Goal: Information Seeking & Learning: Find specific fact

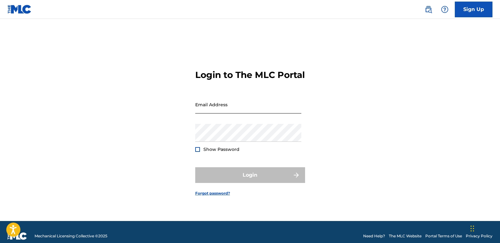
click at [263, 113] on input "Email Address" at bounding box center [248, 104] width 106 height 18
type input "[EMAIL_ADDRESS][DOMAIN_NAME]"
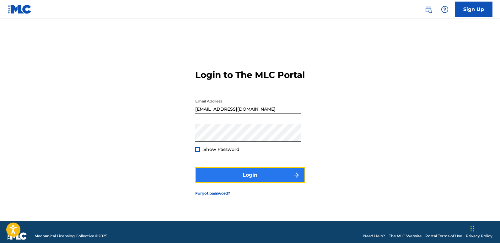
click at [243, 178] on button "Login" at bounding box center [250, 175] width 110 height 16
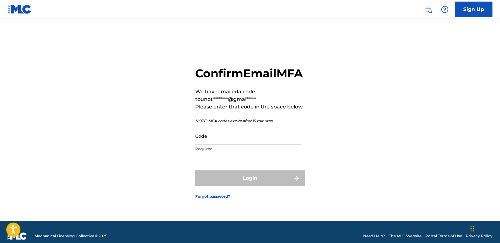
click at [218, 145] on input "Code" at bounding box center [248, 136] width 106 height 18
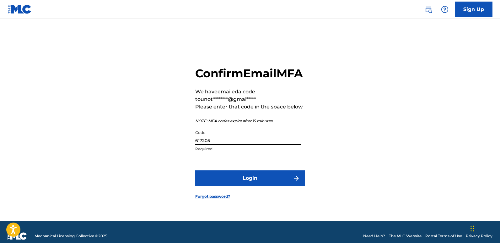
type input "617205"
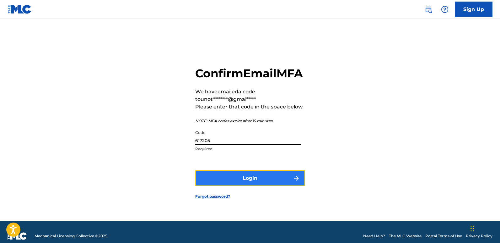
click at [253, 186] on button "Login" at bounding box center [250, 178] width 110 height 16
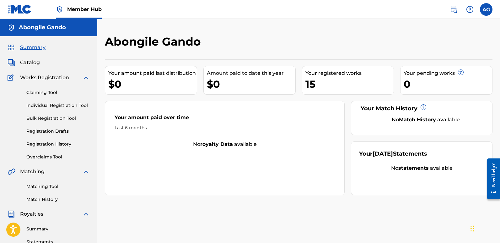
click at [343, 78] on div "15" at bounding box center [350, 84] width 89 height 14
click at [39, 90] on link "Claiming Tool" at bounding box center [57, 92] width 63 height 7
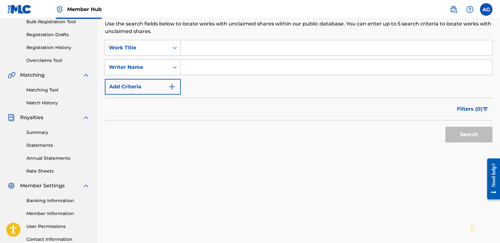
scroll to position [109, 0]
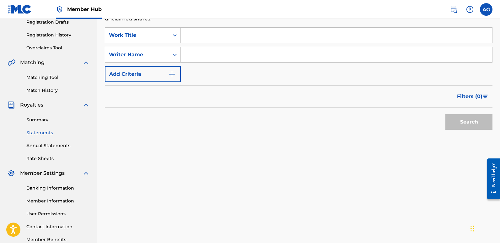
click at [36, 133] on link "Statements" at bounding box center [57, 132] width 63 height 7
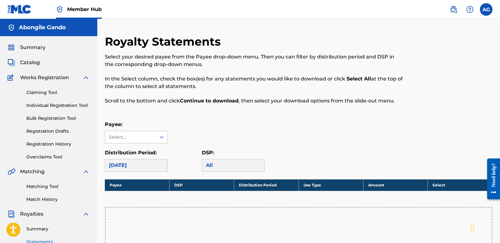
click at [153, 166] on div "September 2025" at bounding box center [136, 165] width 63 height 13
click at [162, 135] on icon at bounding box center [162, 137] width 6 height 6
click at [324, 129] on div "Payee: Select..." at bounding box center [299, 132] width 388 height 23
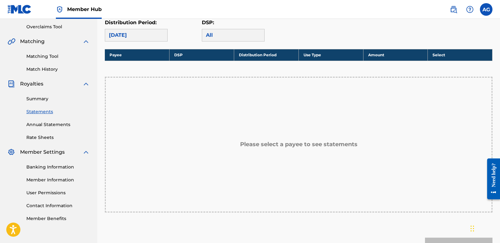
scroll to position [138, 0]
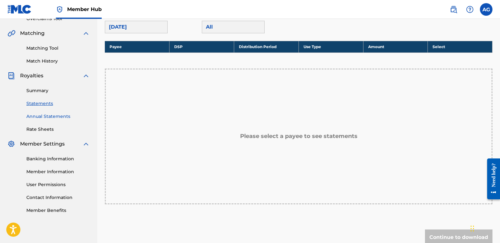
click at [56, 115] on link "Annual Statements" at bounding box center [57, 116] width 63 height 7
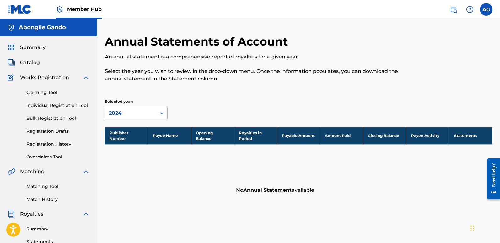
click at [162, 110] on icon at bounding box center [162, 113] width 6 height 6
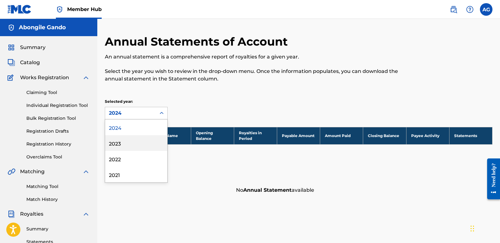
click at [123, 143] on div "2023" at bounding box center [136, 143] width 62 height 16
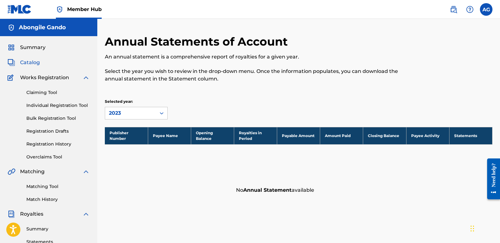
click at [35, 61] on span "Catalog" at bounding box center [30, 63] width 20 height 8
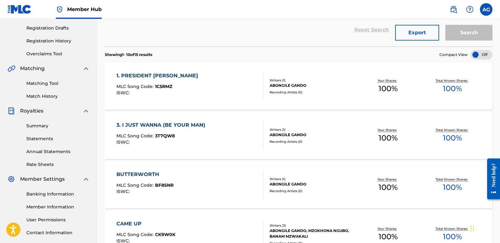
scroll to position [87, 0]
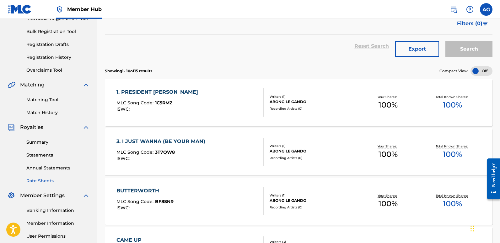
click at [38, 178] on link "Rate Sheets" at bounding box center [57, 180] width 63 height 7
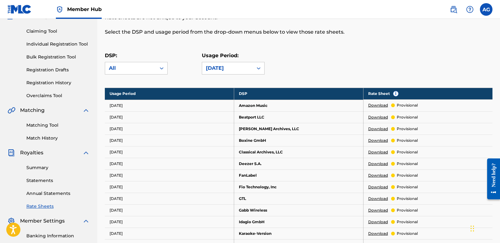
scroll to position [63, 0]
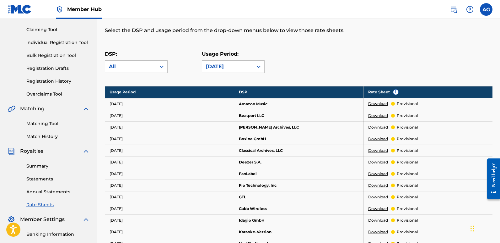
click at [384, 104] on link "Download" at bounding box center [378, 104] width 20 height 6
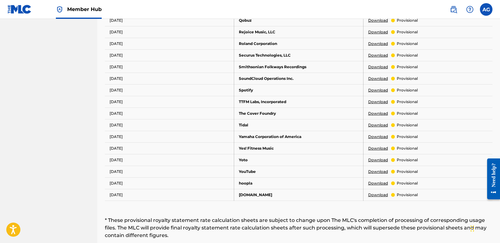
scroll to position [376, 0]
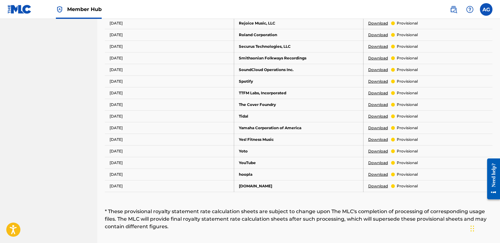
click at [382, 163] on link "Download" at bounding box center [378, 163] width 20 height 6
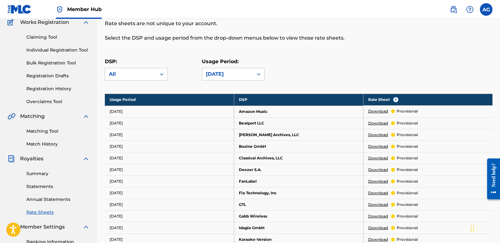
scroll to position [52, 0]
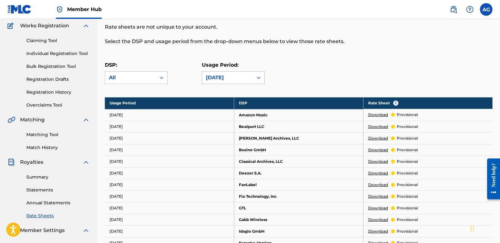
click at [256, 77] on icon at bounding box center [259, 77] width 6 height 6
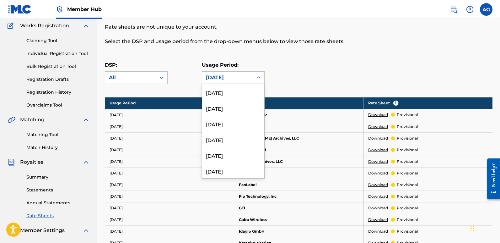
scroll to position [342, 0]
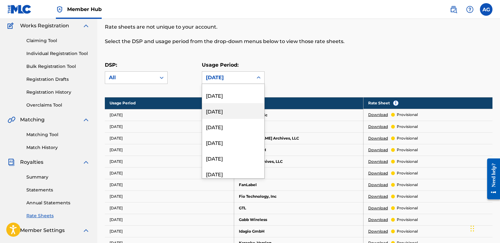
click at [236, 111] on div "August 2023" at bounding box center [233, 111] width 62 height 16
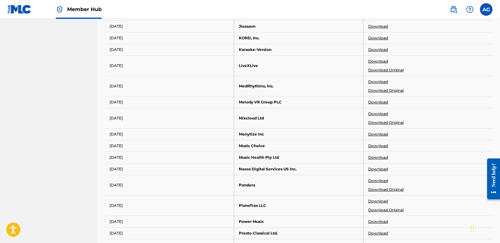
scroll to position [363, 0]
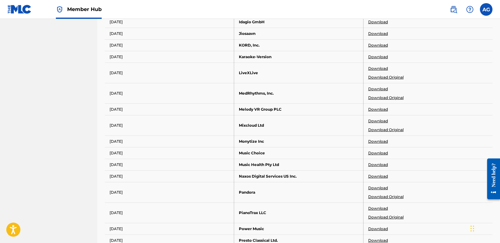
click at [373, 154] on link "Download" at bounding box center [378, 153] width 20 height 6
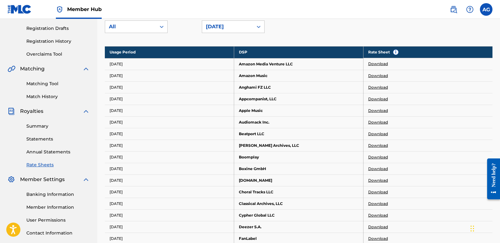
scroll to position [100, 0]
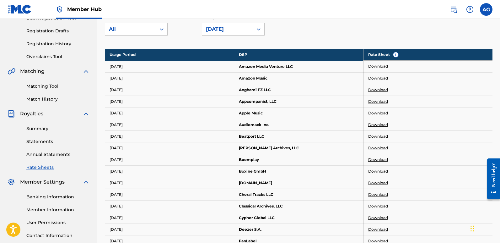
click at [10, 113] on img at bounding box center [12, 114] width 8 height 8
click at [30, 114] on span "Royalties" at bounding box center [31, 114] width 23 height 8
click at [45, 140] on link "Statements" at bounding box center [57, 141] width 63 height 7
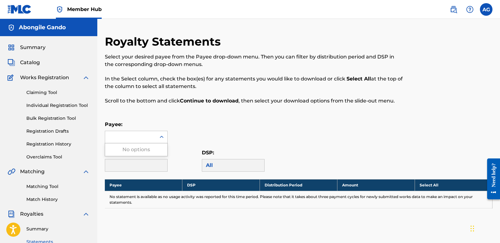
click at [160, 136] on icon at bounding box center [162, 137] width 6 height 6
click at [163, 138] on icon at bounding box center [162, 137] width 6 height 6
click at [34, 46] on span "Summary" at bounding box center [32, 48] width 25 height 8
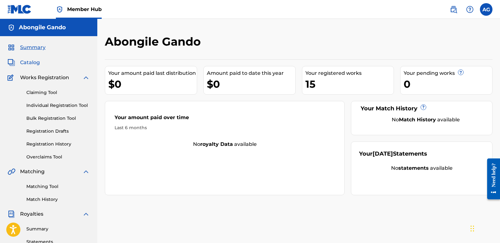
click at [30, 62] on span "Catalog" at bounding box center [30, 63] width 20 height 8
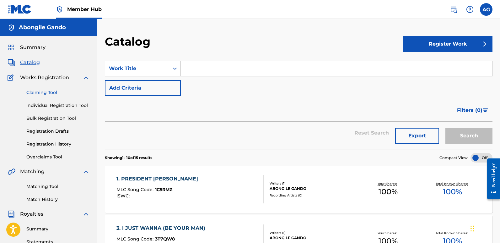
click at [39, 92] on link "Claiming Tool" at bounding box center [57, 92] width 63 height 7
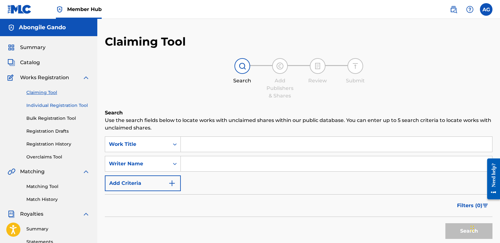
click at [41, 104] on link "Individual Registration Tool" at bounding box center [57, 105] width 63 height 7
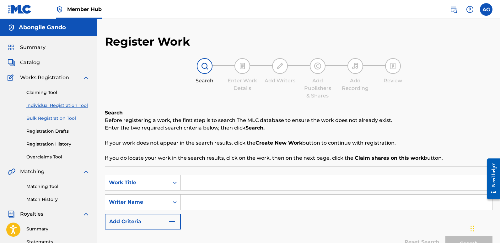
click at [44, 119] on link "Bulk Registration Tool" at bounding box center [57, 118] width 63 height 7
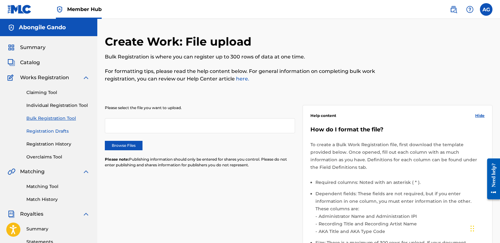
click at [45, 129] on link "Registration Drafts" at bounding box center [57, 131] width 63 height 7
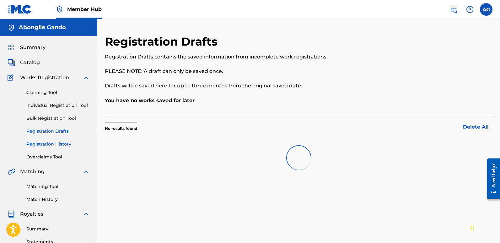
click at [46, 143] on link "Registration History" at bounding box center [57, 144] width 63 height 7
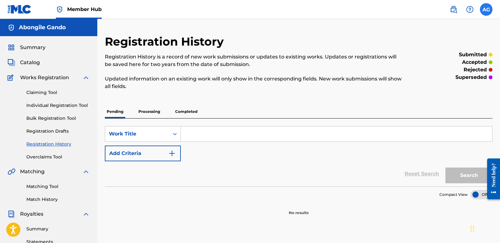
click at [483, 7] on label at bounding box center [486, 9] width 13 height 13
click at [486, 9] on input "AG Abongile Gando unottrecords@gmail.com Notification Preferences Profile Log o…" at bounding box center [486, 9] width 0 height 0
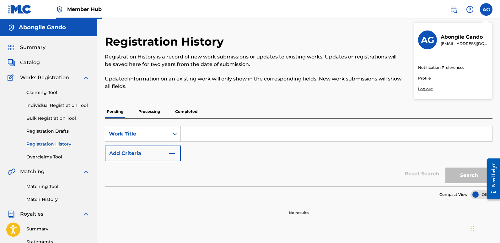
click at [429, 90] on p "Log out" at bounding box center [425, 89] width 15 height 6
click at [486, 9] on input "AG Abongile Gando unottrecords@gmail.com Notification Preferences Profile Log o…" at bounding box center [486, 9] width 0 height 0
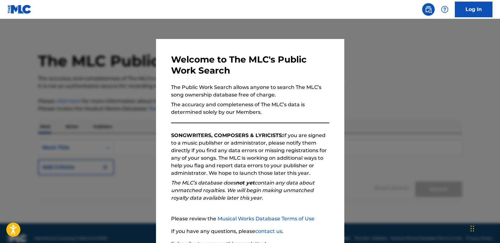
scroll to position [10, 0]
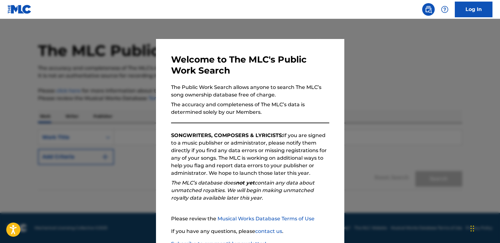
click at [333, 72] on div "Welcome to The MLC's Public Work Search The Public Work Search allows anyone to…" at bounding box center [250, 163] width 188 height 248
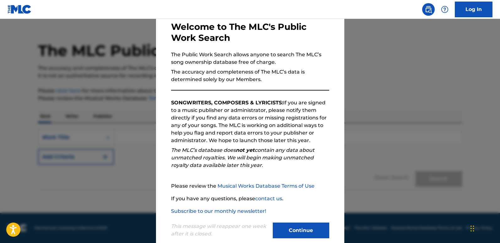
scroll to position [45, 0]
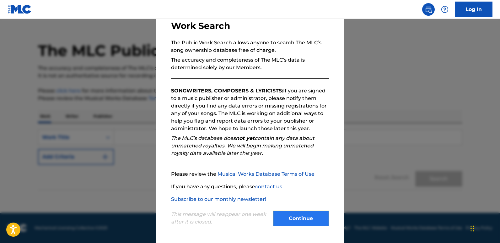
click at [303, 215] on button "Continue" at bounding box center [301, 218] width 57 height 16
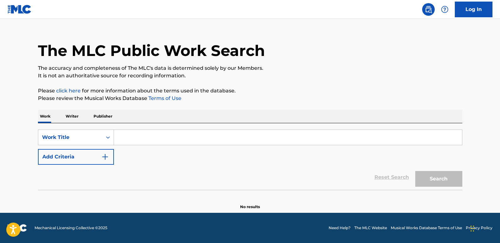
click at [169, 137] on input "Search Form" at bounding box center [288, 137] width 348 height 15
type input "Mqolo"
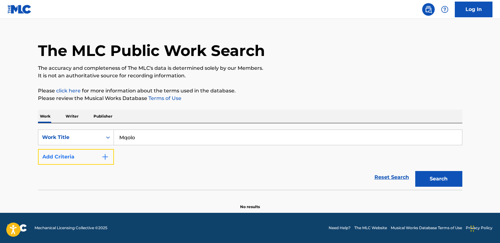
click at [108, 154] on img "Search Form" at bounding box center [105, 157] width 8 height 8
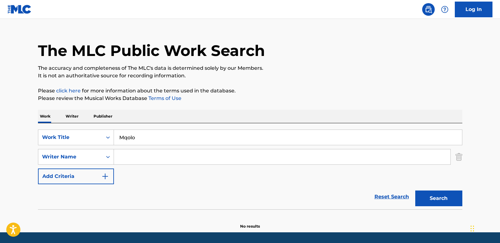
click at [126, 155] on input "Search Form" at bounding box center [282, 156] width 337 height 15
click at [164, 158] on input "Abongile Gando" at bounding box center [282, 156] width 337 height 15
type input "A"
click at [164, 158] on input "Search Form" at bounding box center [282, 156] width 337 height 15
type input "01149747815"
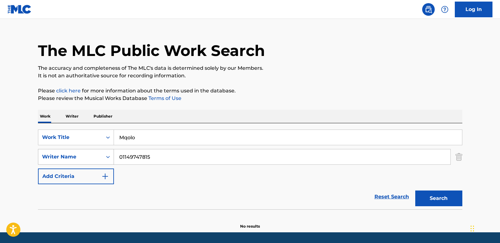
drag, startPoint x: 157, startPoint y: 159, endPoint x: 93, endPoint y: 159, distance: 64.7
click at [93, 159] on div "SearchWithCriteriaea69e593-aa54-4d49-bf35-c2e2e4c47076 Writer Name 01149747815" at bounding box center [250, 157] width 425 height 16
click at [146, 27] on div "The MLC Public Work Search" at bounding box center [250, 47] width 425 height 46
click at [140, 157] on input "Search Form" at bounding box center [282, 156] width 337 height 15
type input "Abongile Gando"
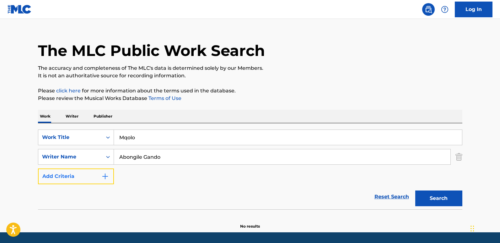
click at [96, 177] on button "Add Criteria" at bounding box center [76, 176] width 76 height 16
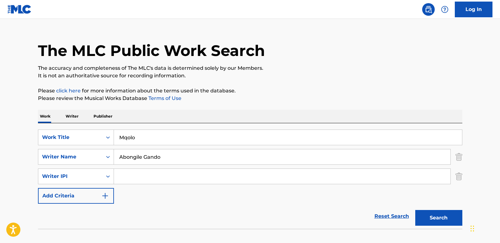
click at [127, 174] on input "Search Form" at bounding box center [282, 176] width 337 height 15
type input "01149747815"
click at [450, 214] on button "Search" at bounding box center [438, 218] width 47 height 16
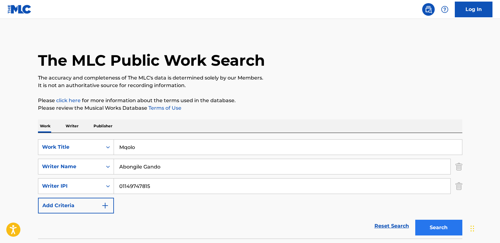
scroll to position [0, 0]
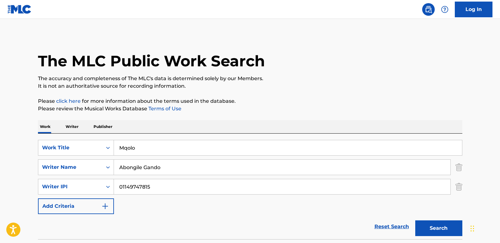
click at [72, 101] on link "click here" at bounding box center [68, 101] width 24 height 6
